Goal: Use online tool/utility: Utilize a website feature to perform a specific function

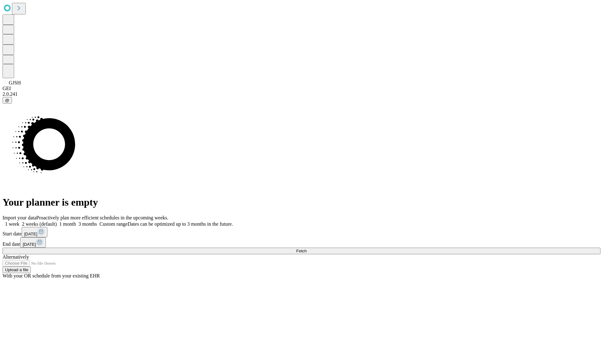
click at [306, 249] on span "Fetch" at bounding box center [301, 251] width 10 height 5
